Goal: Task Accomplishment & Management: Use online tool/utility

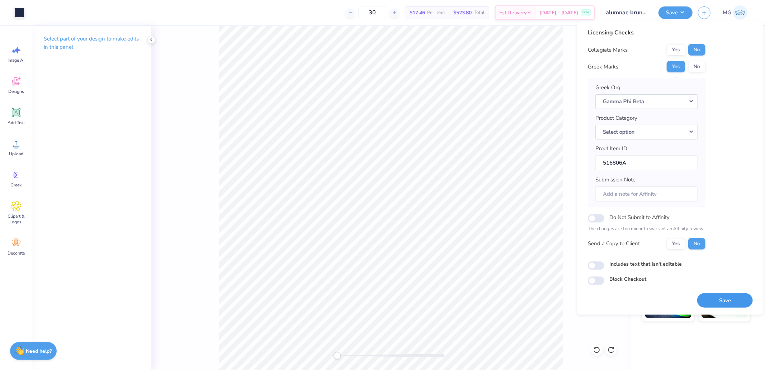
click at [727, 302] on button "Save" at bounding box center [725, 300] width 56 height 15
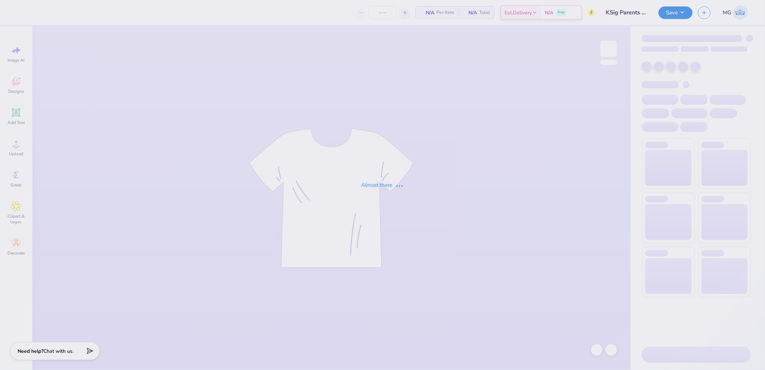
type input "12"
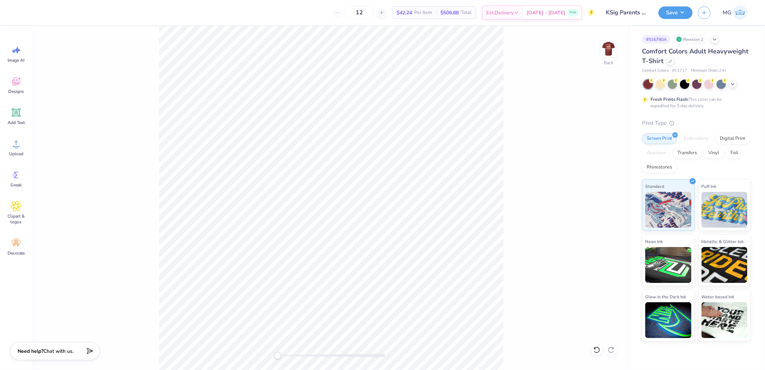
click at [27, 130] on div "Image AI Designs Add Text Upload Greek Clipart & logos Decorate" at bounding box center [16, 151] width 26 height 220
click at [20, 142] on icon at bounding box center [16, 143] width 11 height 11
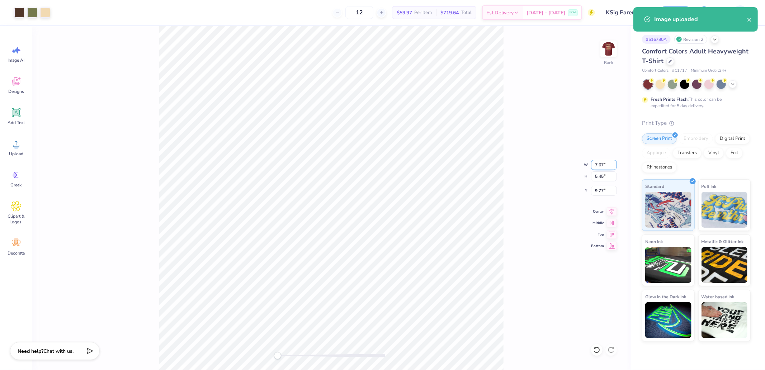
click at [598, 163] on input "7.67" at bounding box center [604, 165] width 26 height 10
type input "3.5"
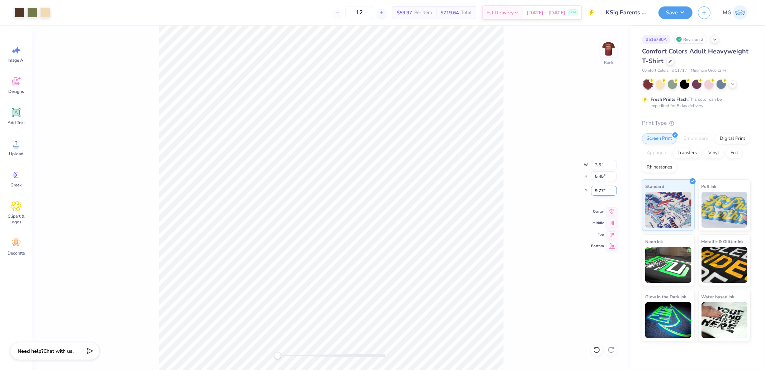
click at [597, 192] on input "9.77" at bounding box center [604, 191] width 26 height 10
type input "3"
click at [605, 163] on input "1.60" at bounding box center [604, 165] width 26 height 10
type input "3.5"
click at [603, 190] on input "3.00" at bounding box center [604, 191] width 26 height 10
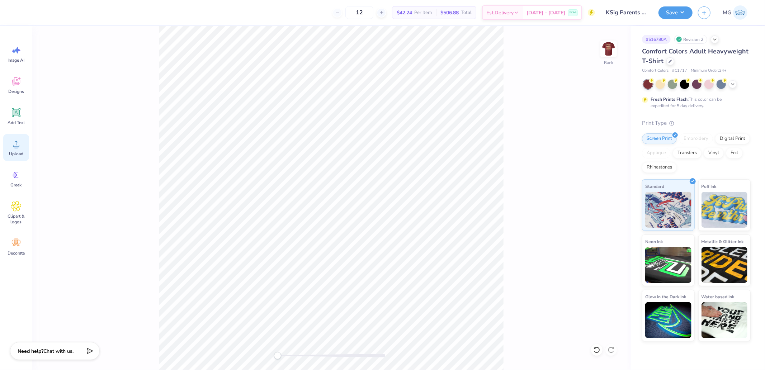
click at [9, 141] on div "Upload" at bounding box center [16, 147] width 26 height 27
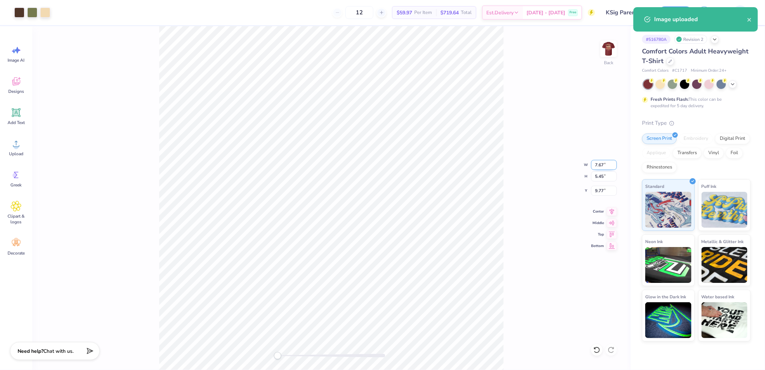
click at [601, 164] on input "7.67" at bounding box center [604, 165] width 26 height 10
type input "3.5"
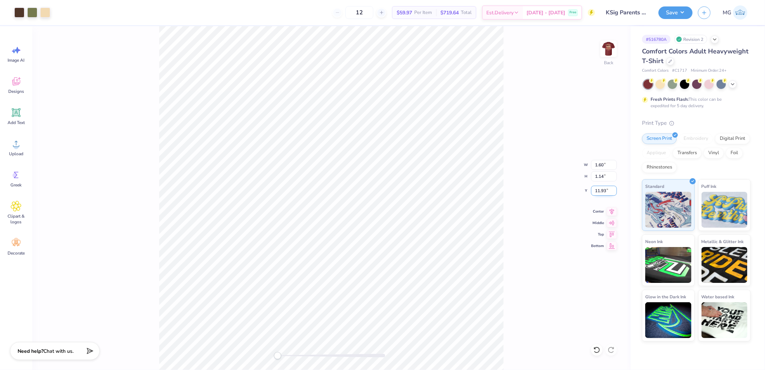
click at [605, 191] on input "11.93" at bounding box center [604, 191] width 26 height 10
type input "3"
type input "3.50"
type input "2.49"
click at [594, 192] on input "11.25" at bounding box center [604, 191] width 26 height 10
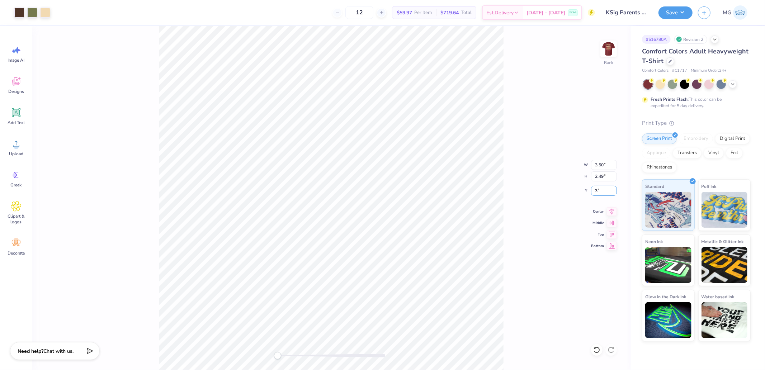
type input "3"
click at [667, 11] on button "Save" at bounding box center [675, 11] width 34 height 13
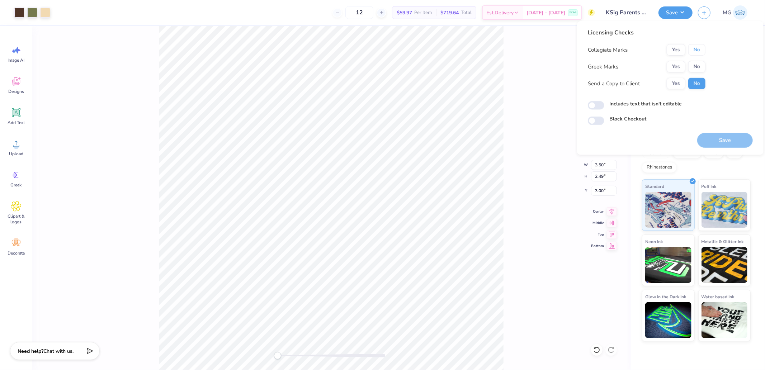
drag, startPoint x: 696, startPoint y: 49, endPoint x: 679, endPoint y: 59, distance: 19.8
click at [695, 50] on button "No" at bounding box center [696, 49] width 17 height 11
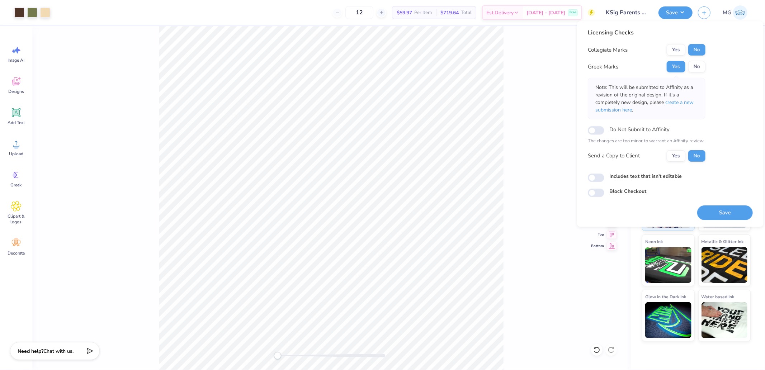
click at [515, 96] on div "Back W 3.50 3.50 " H 2.49 2.49 " Y 3.00 3.00 " Center Middle Top Bottom" at bounding box center [331, 198] width 598 height 344
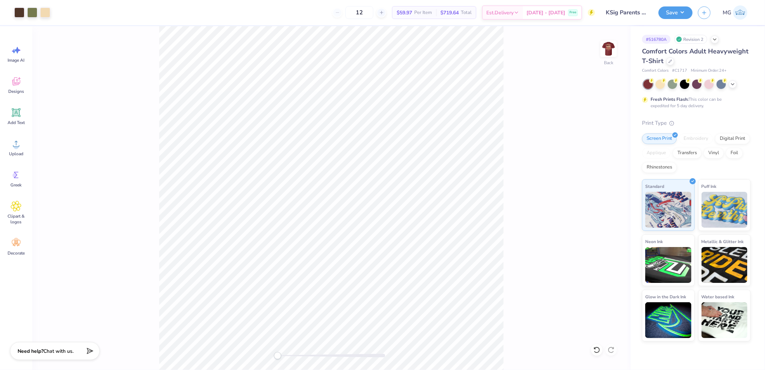
click at [592, 57] on div "Back" at bounding box center [331, 198] width 598 height 344
click at [608, 49] on img at bounding box center [608, 48] width 29 height 29
click at [605, 47] on img at bounding box center [608, 48] width 29 height 29
click at [675, 20] on div "Save MG" at bounding box center [711, 12] width 106 height 25
click at [674, 16] on button "Save" at bounding box center [675, 11] width 34 height 13
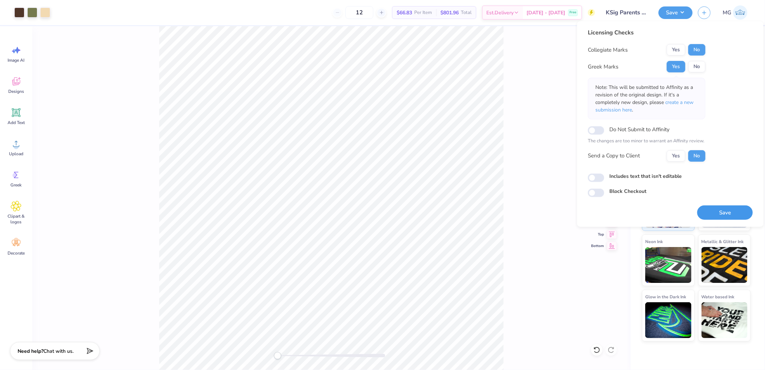
click at [716, 214] on button "Save" at bounding box center [725, 212] width 56 height 15
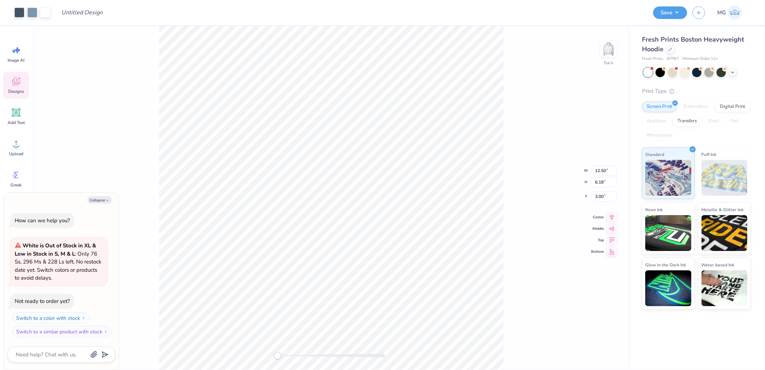
type textarea "x"
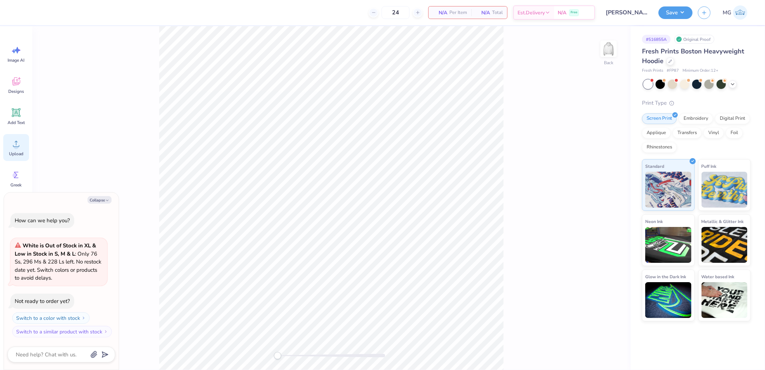
click at [17, 142] on icon at bounding box center [16, 143] width 11 height 11
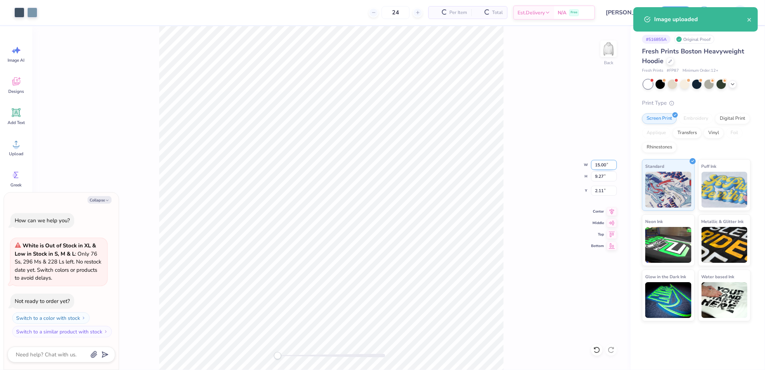
type textarea "x"
click at [612, 160] on input "15.00" at bounding box center [604, 165] width 26 height 10
type input "10"
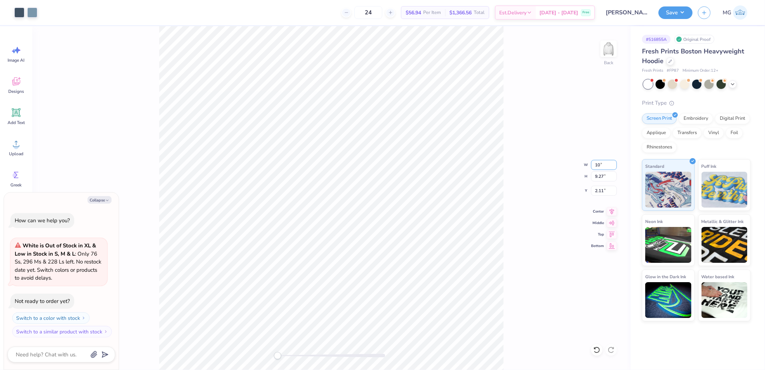
type textarea "x"
type input "12"
type textarea "x"
click at [612, 212] on icon at bounding box center [611, 211] width 5 height 6
click at [603, 192] on input "2.11" at bounding box center [604, 191] width 26 height 10
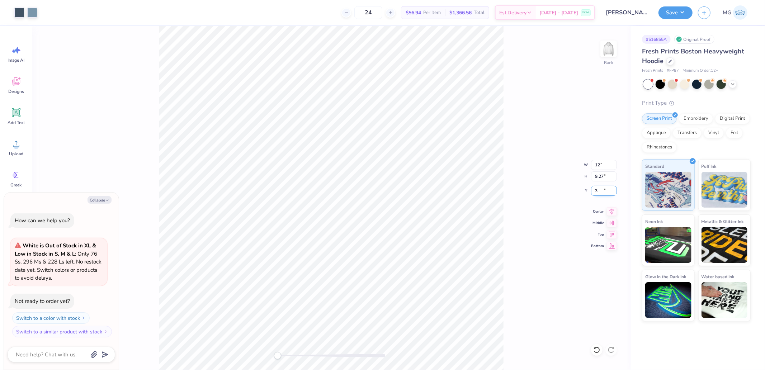
type input "3"
type textarea "x"
type input "5.33"
type input "3.30"
type input "5.10"
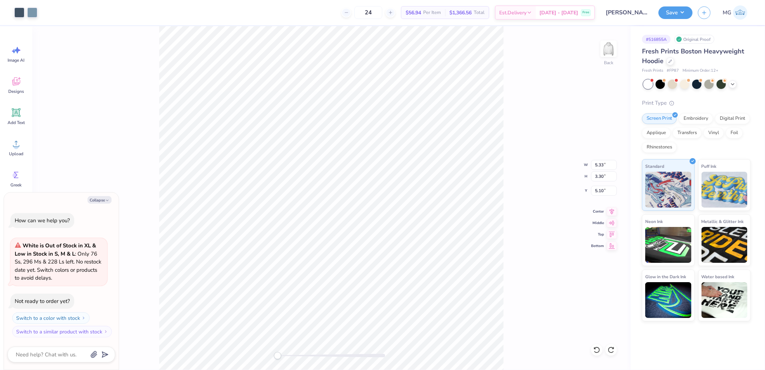
type textarea "x"
type input "10.00"
type input "6.18"
type input "3.66"
click at [603, 158] on div "Back W 10.00 10.00 " H 6.18 6.18 " Y 3.66 3.66 " Center Middle Top Bottom" at bounding box center [331, 198] width 598 height 344
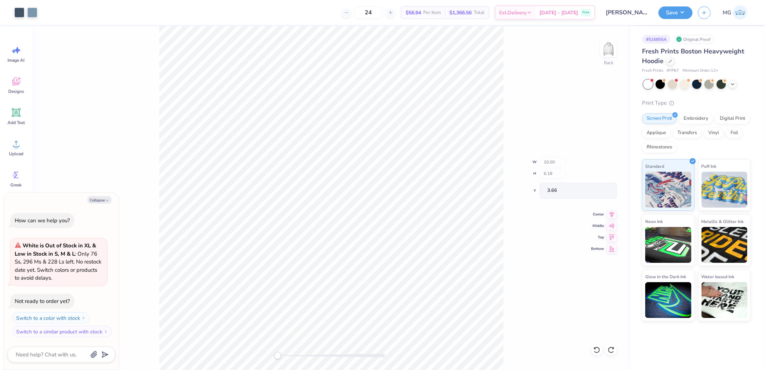
click at [600, 166] on div "Back W 10.00 H 6.18 Y 3.66 Center Middle Top Bottom" at bounding box center [331, 198] width 598 height 344
type textarea "x"
click at [598, 162] on input "10.00" at bounding box center [604, 165] width 26 height 10
type input "12"
type textarea "x"
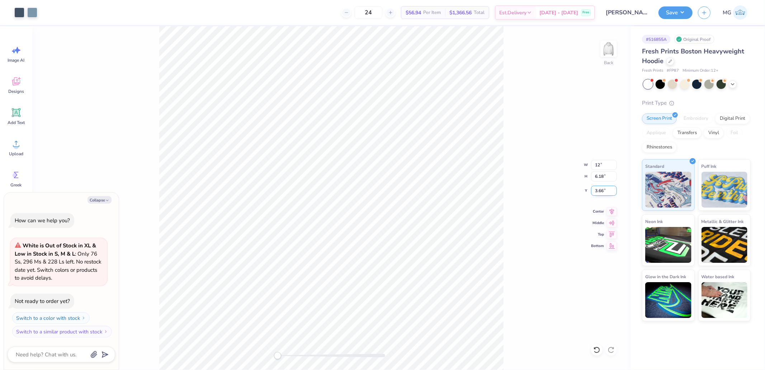
click at [602, 188] on input "3.66" at bounding box center [604, 191] width 26 height 10
type input "3"
type textarea "x"
type input "12.00"
type input "7.42"
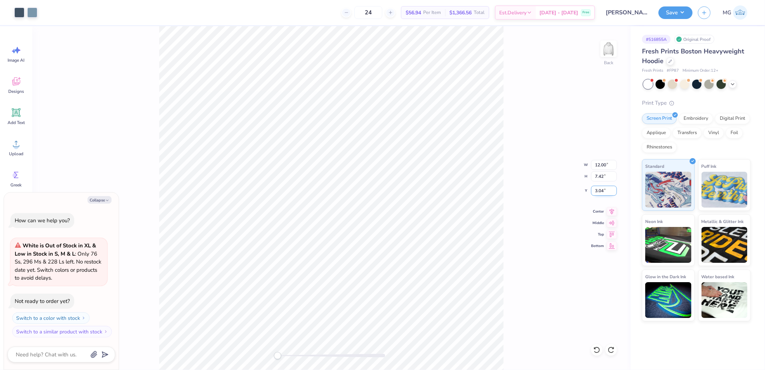
click at [603, 192] on input "3.04" at bounding box center [604, 191] width 26 height 10
type input "3"
click at [669, 15] on button "Save" at bounding box center [675, 11] width 34 height 13
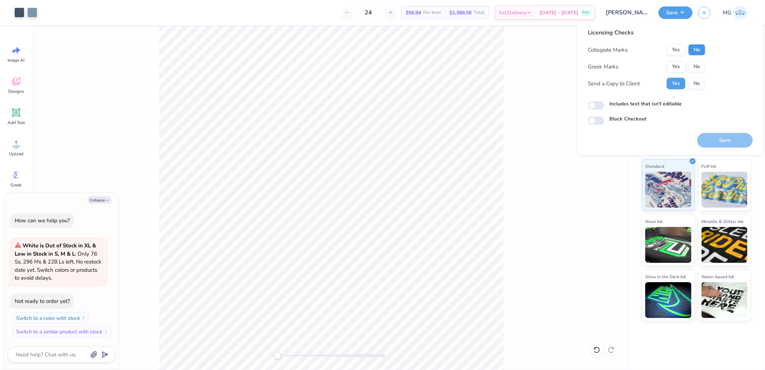
click at [697, 53] on button "No" at bounding box center [696, 49] width 17 height 11
click at [721, 142] on button "Save" at bounding box center [725, 140] width 56 height 15
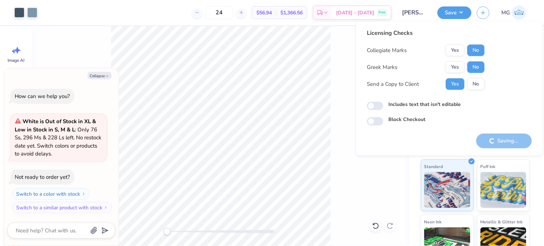
type textarea "x"
